Goal: Use online tool/utility: Use online tool/utility

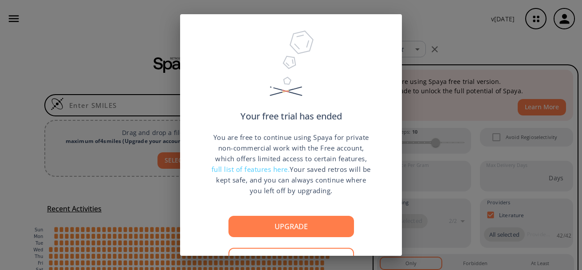
scroll to position [40, 0]
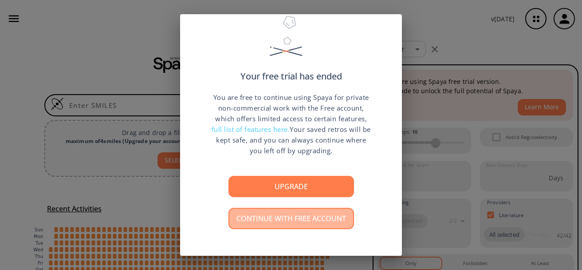
click at [310, 220] on button "Continue with free account" at bounding box center [291, 218] width 126 height 21
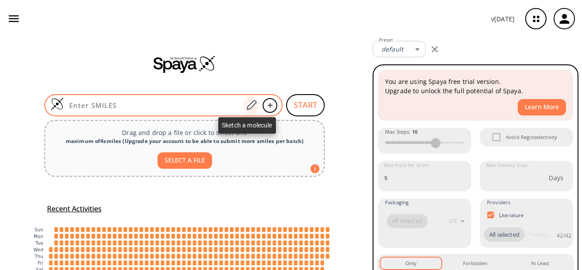
click at [249, 107] on icon at bounding box center [252, 105] width 10 height 10
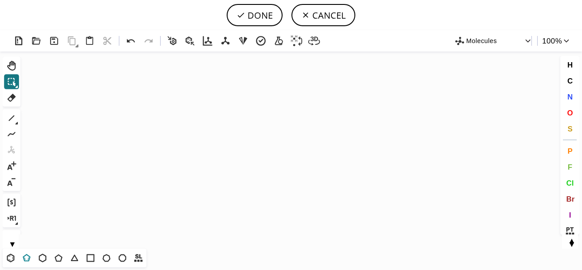
click at [24, 256] on icon at bounding box center [27, 258] width 8 height 8
click at [147, 161] on icon "Created with [PERSON_NAME] 2.3.0" at bounding box center [291, 149] width 534 height 197
click at [8, 259] on icon at bounding box center [10, 257] width 5 height 5
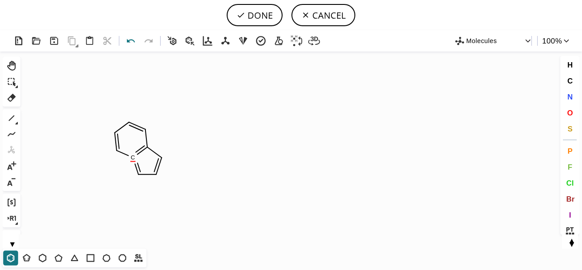
click at [133, 42] on icon at bounding box center [131, 41] width 13 height 13
click at [9, 120] on icon at bounding box center [12, 118] width 6 height 6
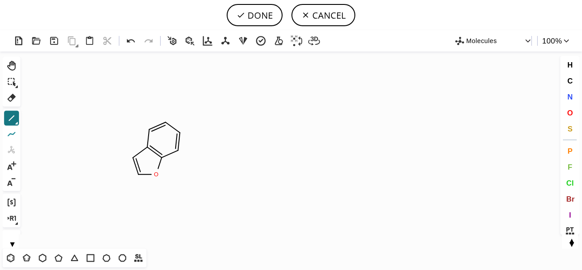
click at [13, 132] on icon at bounding box center [12, 134] width 12 height 12
click at [12, 116] on icon at bounding box center [12, 118] width 12 height 12
click at [14, 134] on icon at bounding box center [12, 134] width 12 height 12
drag, startPoint x: 133, startPoint y: 158, endPoint x: 90, endPoint y: 164, distance: 43.9
click at [569, 95] on span "N" at bounding box center [569, 96] width 5 height 8
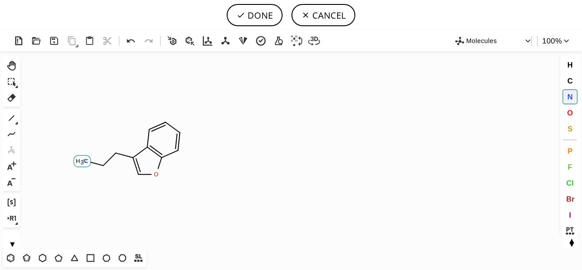
click at [85, 161] on tspan "N" at bounding box center [85, 160] width 4 height 7
click at [256, 17] on button "DONE" at bounding box center [255, 15] width 56 height 22
type input "C12C=CC=CC=1OC=C2CCN"
